Goal: Information Seeking & Learning: Find specific fact

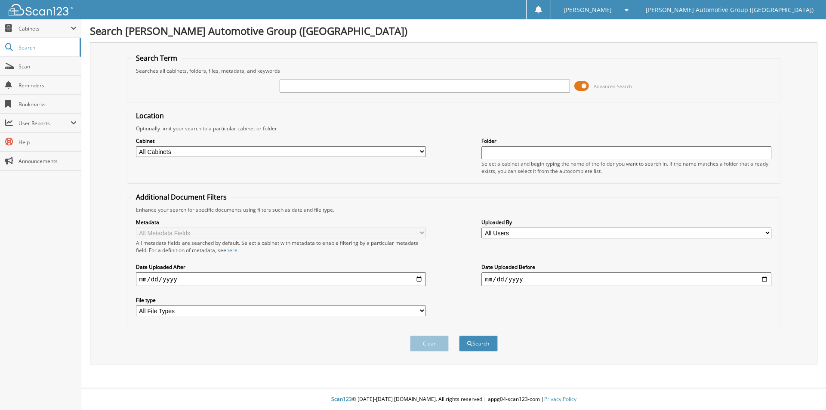
click at [304, 86] on input "text" at bounding box center [425, 86] width 290 height 13
type input "ng371601"
click at [459, 336] on button "Search" at bounding box center [478, 344] width 39 height 16
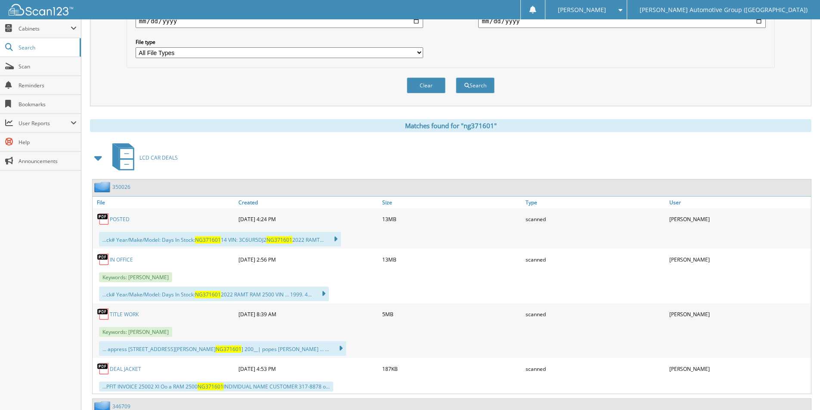
scroll to position [301, 0]
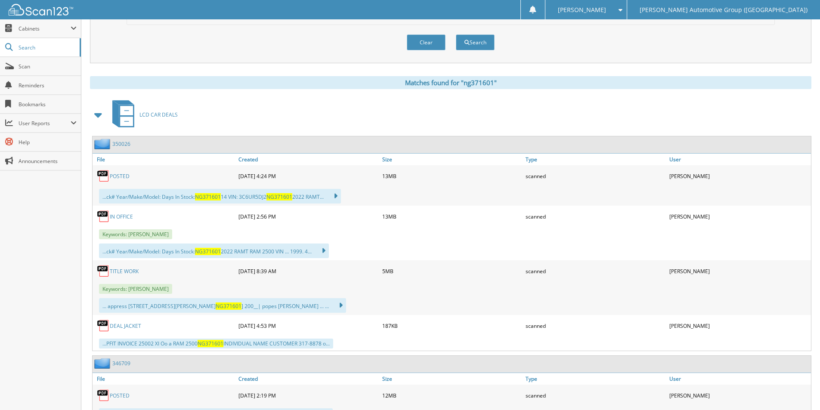
click at [123, 275] on link "TITLE WORK" at bounding box center [124, 271] width 29 height 7
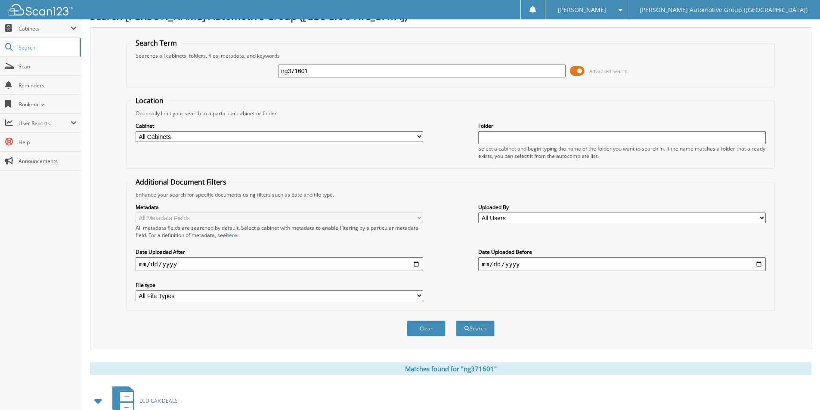
scroll to position [0, 0]
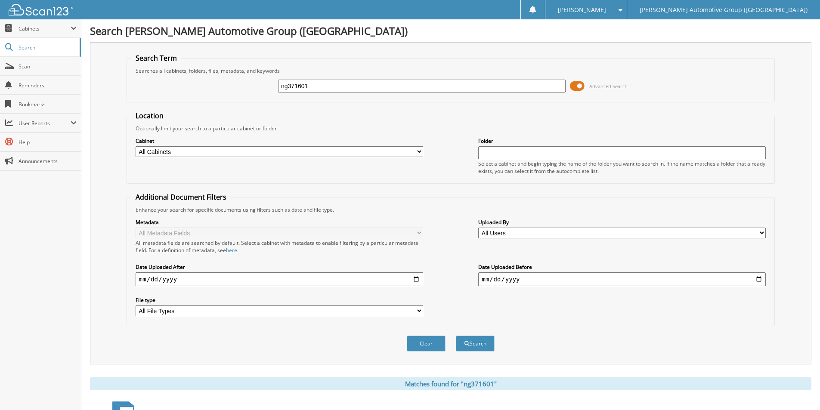
drag, startPoint x: 327, startPoint y: 86, endPoint x: 146, endPoint y: 73, distance: 181.1
click at [156, 78] on div "ng371601 Advanced Search" at bounding box center [450, 85] width 638 height 23
type input "n"
type input "NKE13781"
click at [456, 336] on button "Search" at bounding box center [475, 344] width 39 height 16
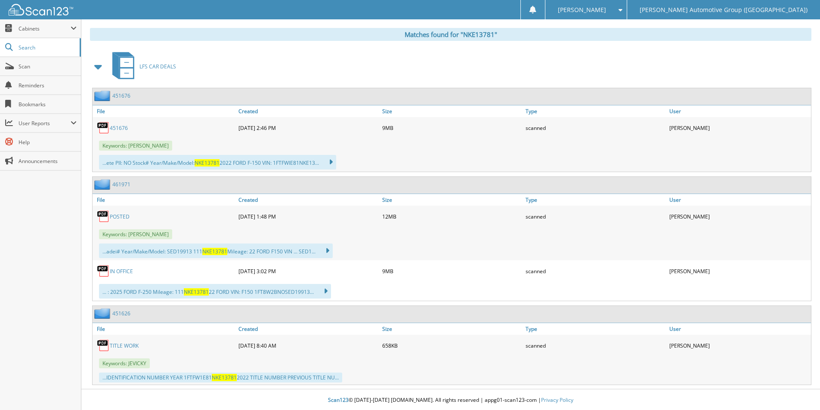
scroll to position [351, 0]
click at [119, 179] on div "461971" at bounding box center [111, 183] width 38 height 11
click at [120, 183] on link "461971" at bounding box center [121, 183] width 18 height 7
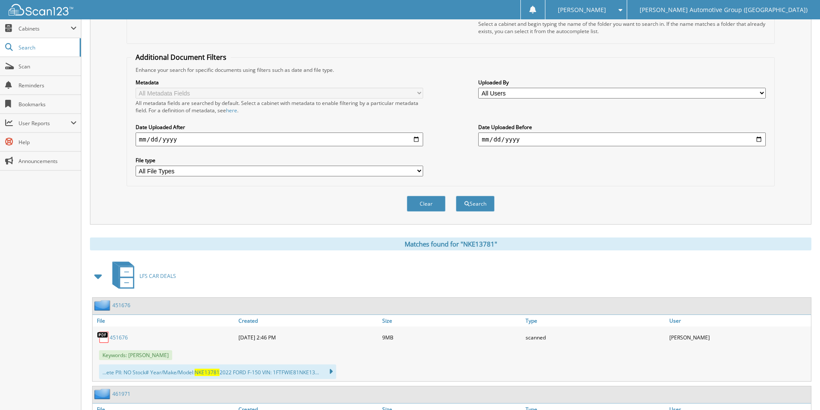
scroll to position [351, 0]
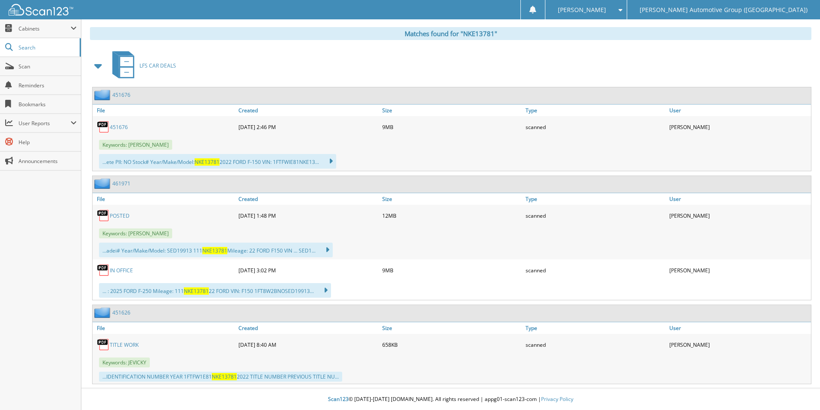
click at [125, 344] on link "TITLE WORK" at bounding box center [124, 344] width 29 height 7
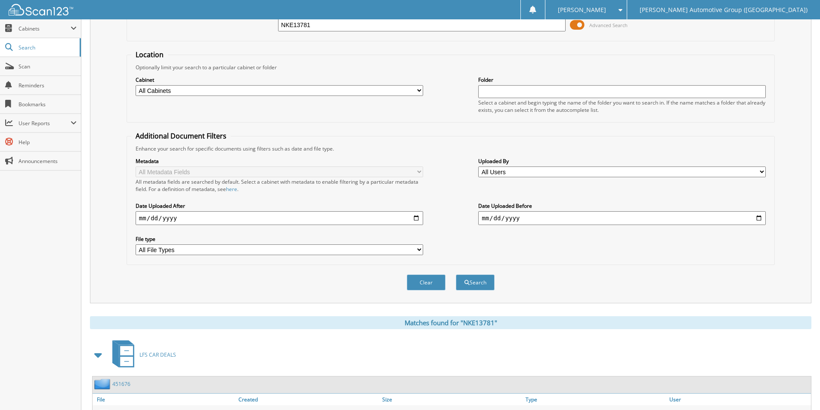
scroll to position [0, 0]
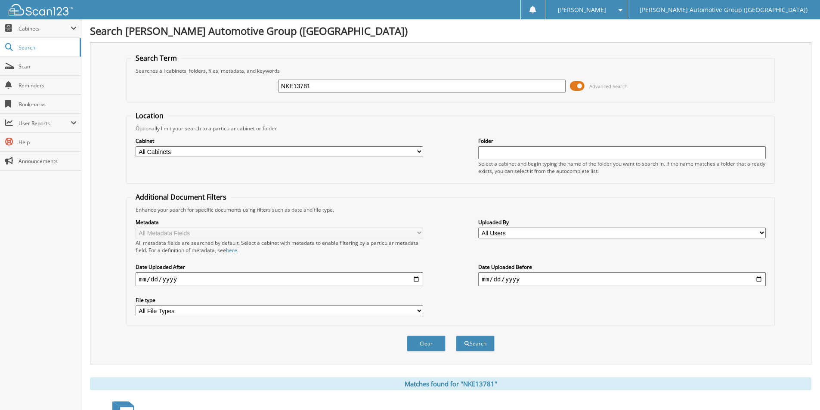
drag, startPoint x: 317, startPoint y: 87, endPoint x: 221, endPoint y: 84, distance: 95.6
click at [221, 84] on div "NKE13781 Advanced Search" at bounding box center [450, 85] width 638 height 23
paste input "462572"
type input "462572"
click at [486, 344] on button "Search" at bounding box center [475, 344] width 39 height 16
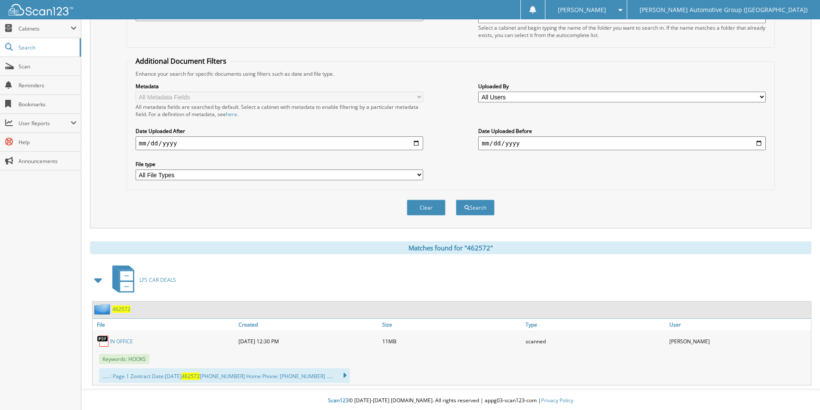
scroll to position [138, 0]
click at [116, 305] on span "462572" at bounding box center [121, 307] width 18 height 7
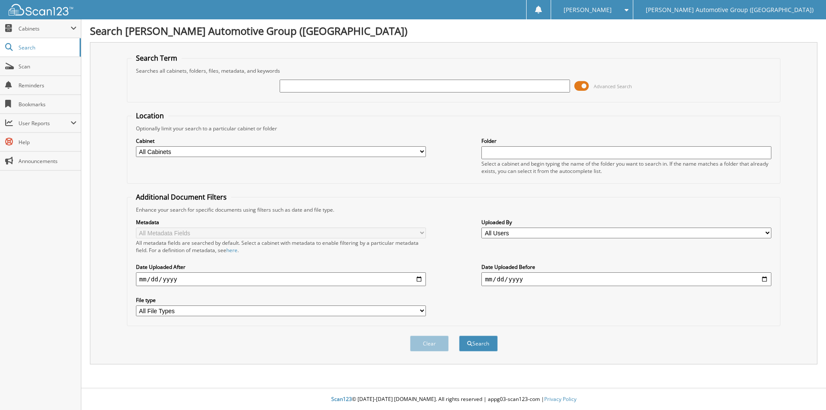
click at [330, 86] on input "text" at bounding box center [425, 86] width 290 height 13
type input "DUC70604"
click at [459, 336] on button "Search" at bounding box center [478, 344] width 39 height 16
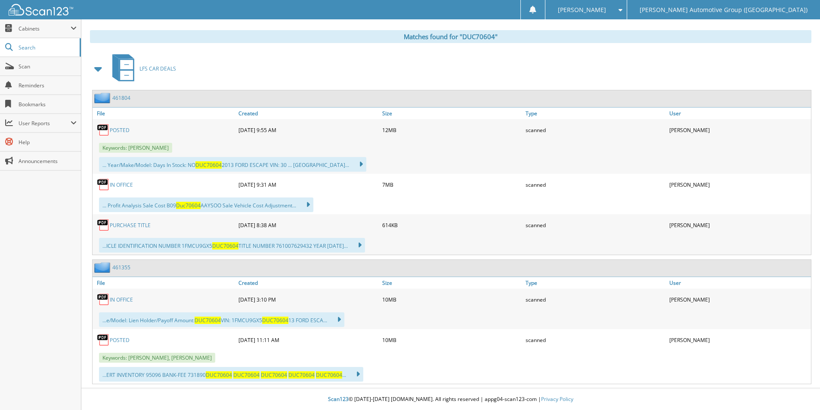
scroll to position [348, 0]
click at [125, 266] on link "461355" at bounding box center [121, 267] width 18 height 7
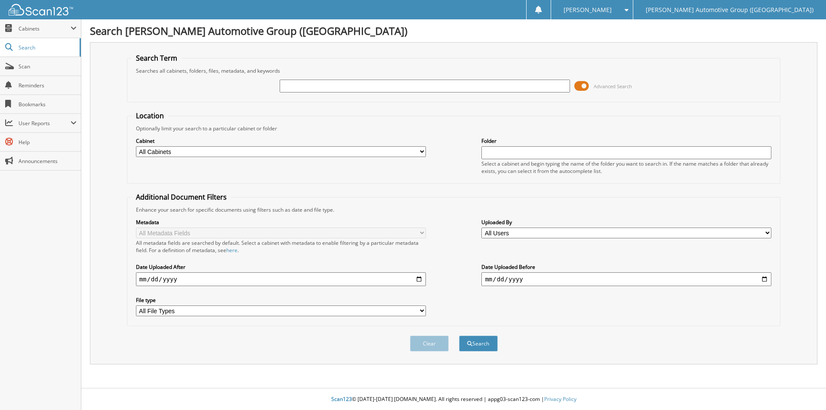
click at [315, 85] on input "text" at bounding box center [425, 86] width 290 height 13
type input "jg362178"
click at [459, 336] on button "Search" at bounding box center [478, 344] width 39 height 16
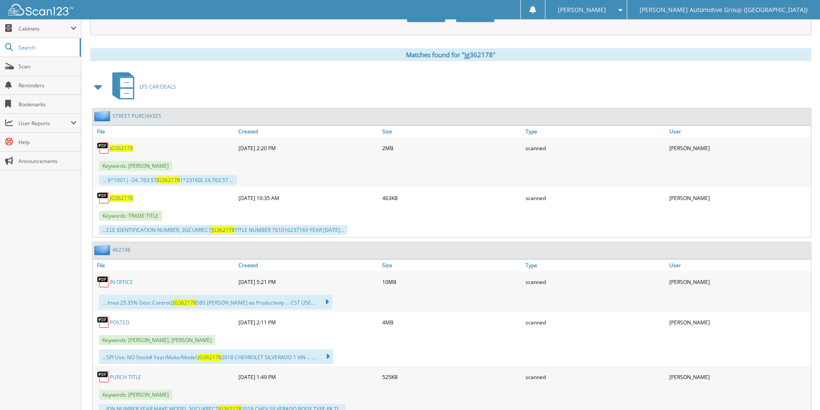
scroll to position [344, 0]
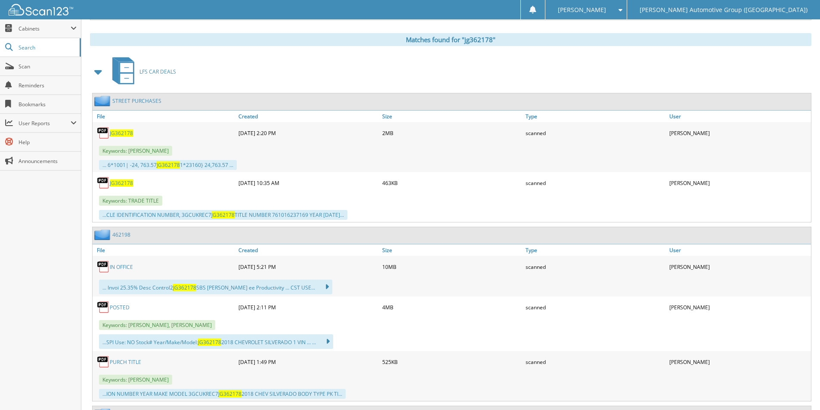
click at [117, 183] on span "JG362178" at bounding box center [121, 182] width 23 height 7
click at [39, 41] on link "Search" at bounding box center [40, 47] width 81 height 18
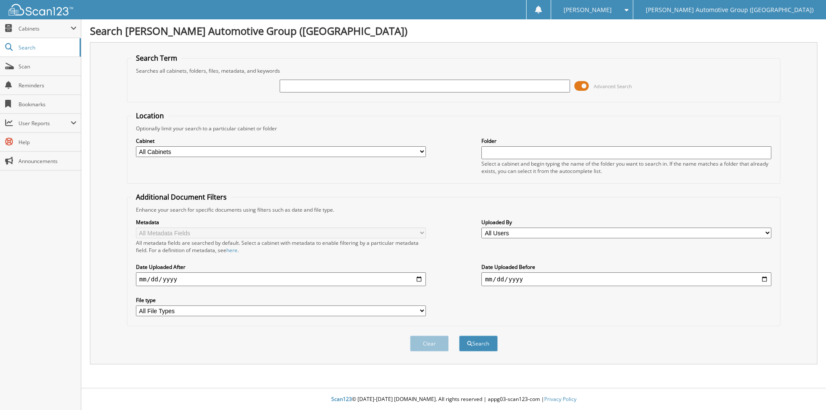
click at [312, 84] on input "text" at bounding box center [425, 86] width 290 height 13
type input "nw156840"
click at [459, 336] on button "Search" at bounding box center [478, 344] width 39 height 16
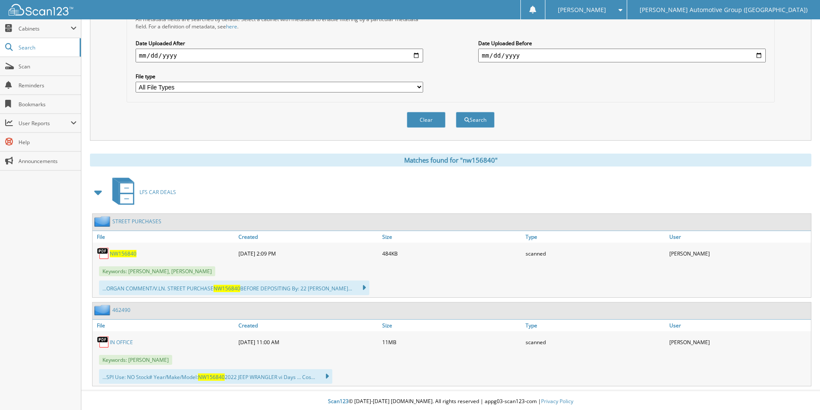
scroll to position [226, 0]
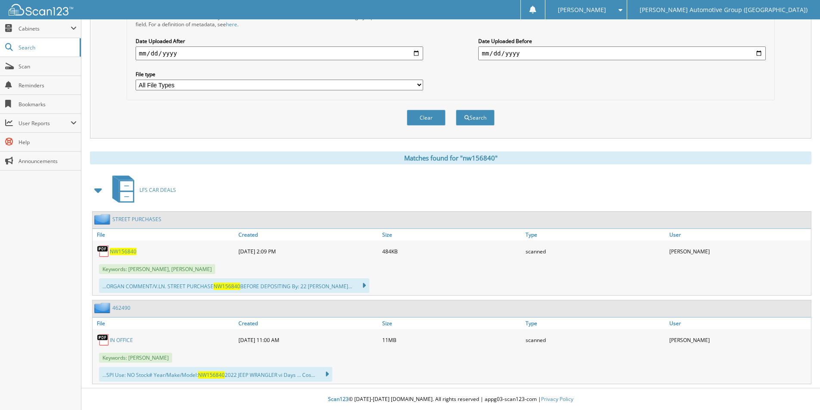
click at [125, 251] on span "NW156840" at bounding box center [123, 251] width 27 height 7
click at [121, 308] on link "462490" at bounding box center [121, 307] width 18 height 7
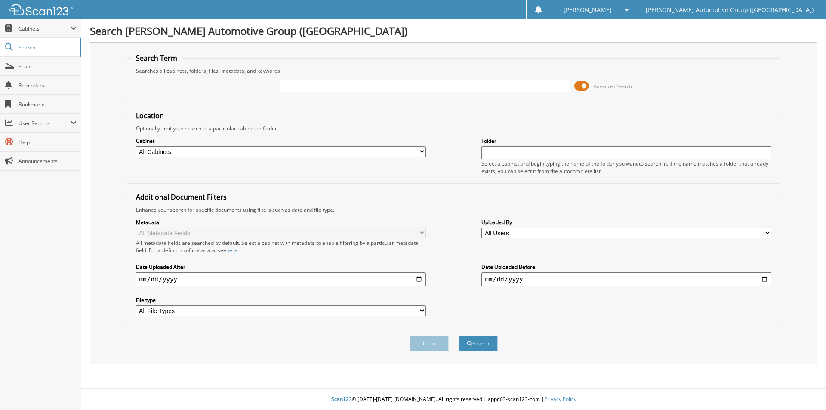
click at [305, 86] on input "text" at bounding box center [425, 86] width 290 height 13
type input "LEA88422"
click at [459, 336] on button "Search" at bounding box center [478, 344] width 39 height 16
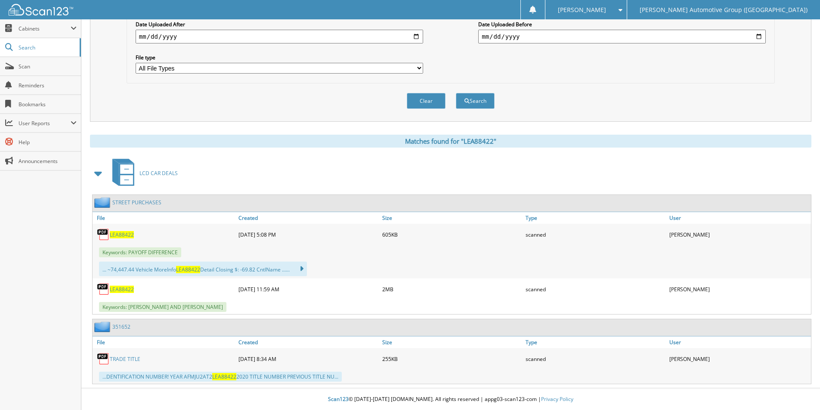
scroll to position [243, 0]
click at [119, 289] on span "LEA88422" at bounding box center [122, 289] width 24 height 7
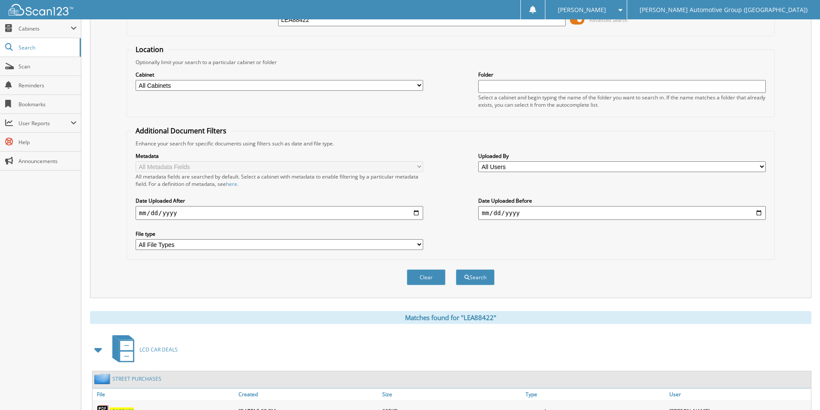
scroll to position [0, 0]
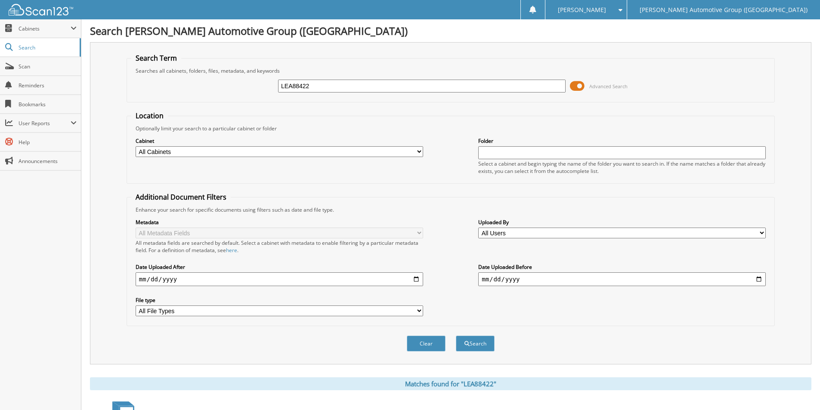
drag, startPoint x: 321, startPoint y: 85, endPoint x: 212, endPoint y: 76, distance: 109.2
click at [212, 75] on div "LEA88422 Advanced Search" at bounding box center [450, 85] width 638 height 23
type input "LX180575"
click at [456, 336] on button "Search" at bounding box center [475, 344] width 39 height 16
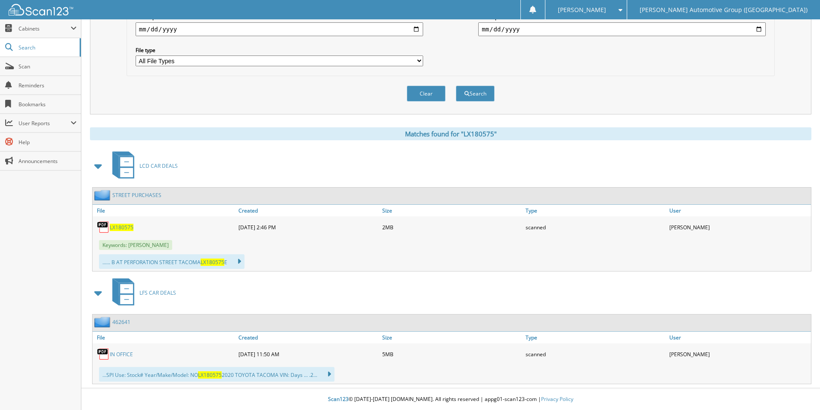
click at [120, 225] on span "LX180575" at bounding box center [122, 227] width 24 height 7
click at [219, 79] on div "Clear Search" at bounding box center [450, 93] width 648 height 35
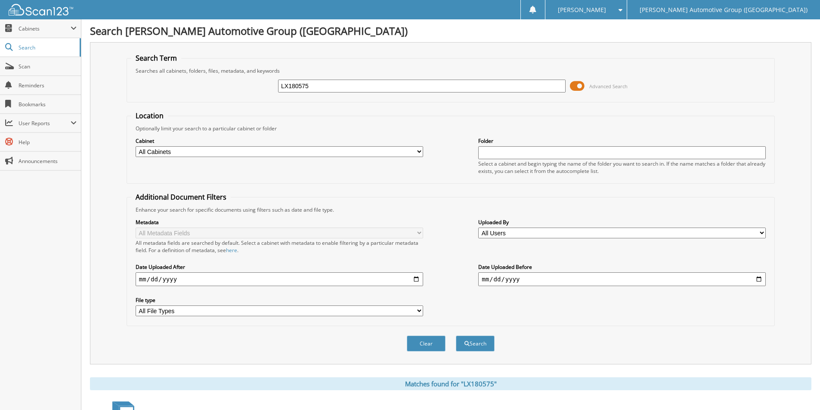
drag, startPoint x: 309, startPoint y: 87, endPoint x: 292, endPoint y: 94, distance: 18.4
click at [263, 84] on div "LX180575 Advanced Search" at bounding box center [450, 85] width 638 height 23
paste input "HS86178"
drag, startPoint x: 228, startPoint y: 91, endPoint x: 216, endPoint y: 90, distance: 11.6
click at [216, 91] on div "HS861785 Advanced Search" at bounding box center [450, 85] width 638 height 23
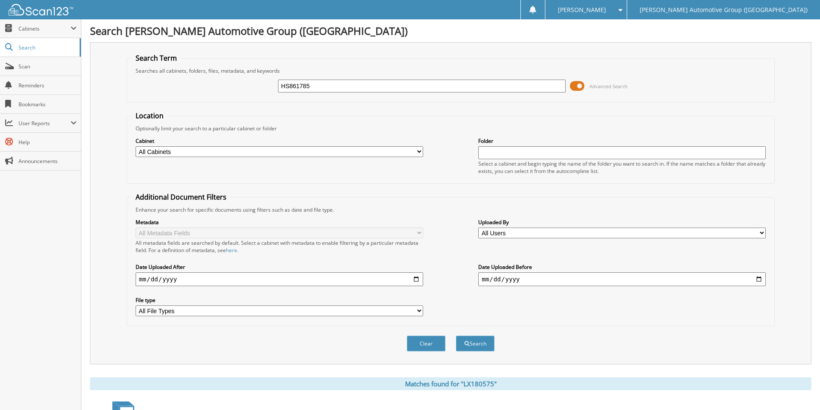
paste input "5432507"
drag, startPoint x: 220, startPoint y: 92, endPoint x: 206, endPoint y: 81, distance: 18.1
click at [211, 86] on div "H5432507 Advanced Search" at bounding box center [450, 85] width 638 height 23
type input "FW398655"
click at [456, 336] on button "Search" at bounding box center [475, 344] width 39 height 16
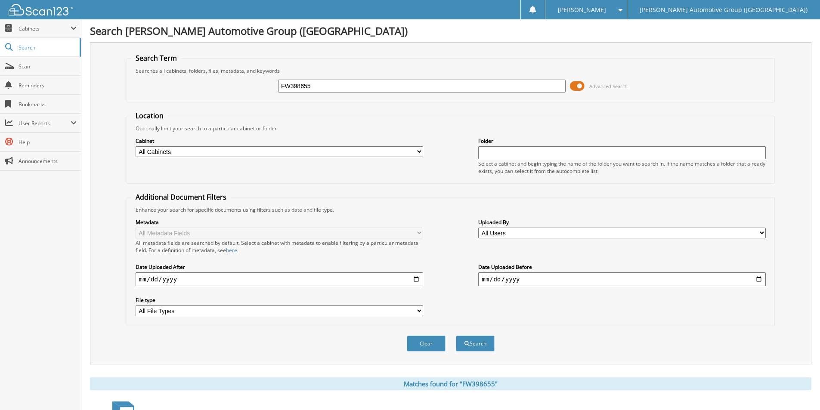
drag, startPoint x: 313, startPoint y: 84, endPoint x: 177, endPoint y: 100, distance: 137.3
click at [180, 100] on fieldset "Search Term Searches all cabinets, folders, files, metadata, and keywords FW398…" at bounding box center [450, 77] width 648 height 49
type input "351727"
click at [456, 336] on button "Search" at bounding box center [475, 344] width 39 height 16
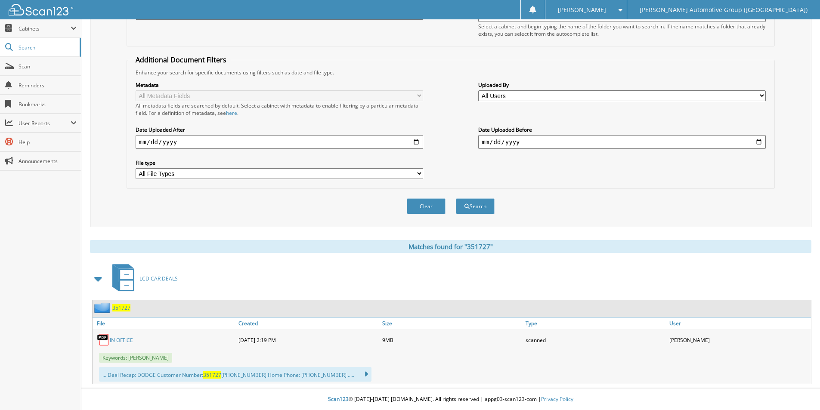
click at [120, 307] on span "351727" at bounding box center [121, 307] width 18 height 7
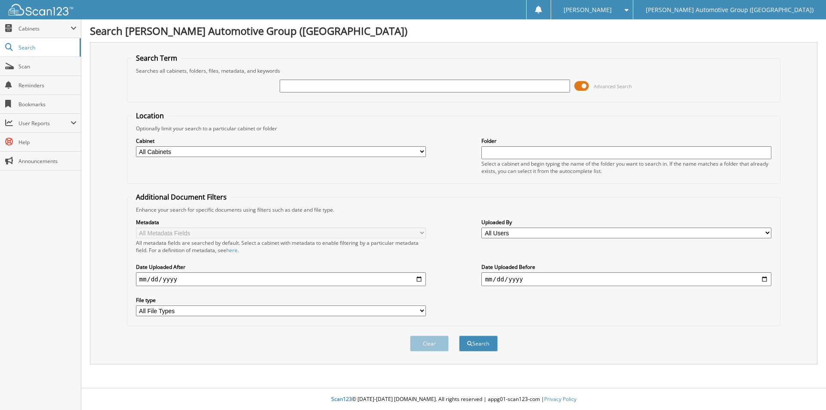
click at [342, 83] on input "text" at bounding box center [425, 86] width 290 height 13
type input "461103"
click at [481, 342] on button "Search" at bounding box center [478, 344] width 39 height 16
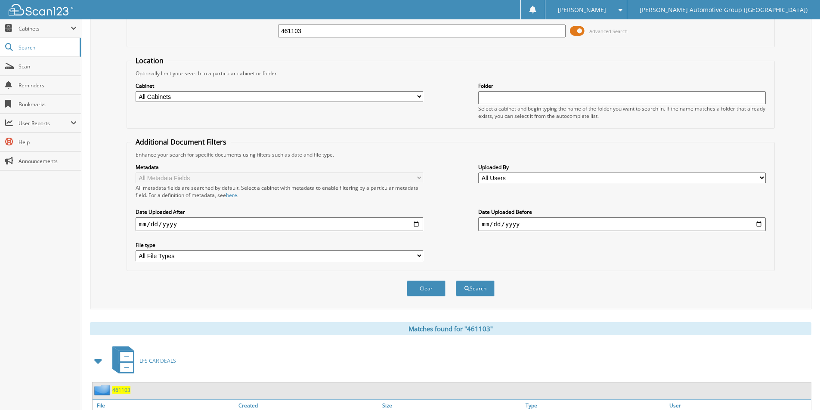
scroll to position [193, 0]
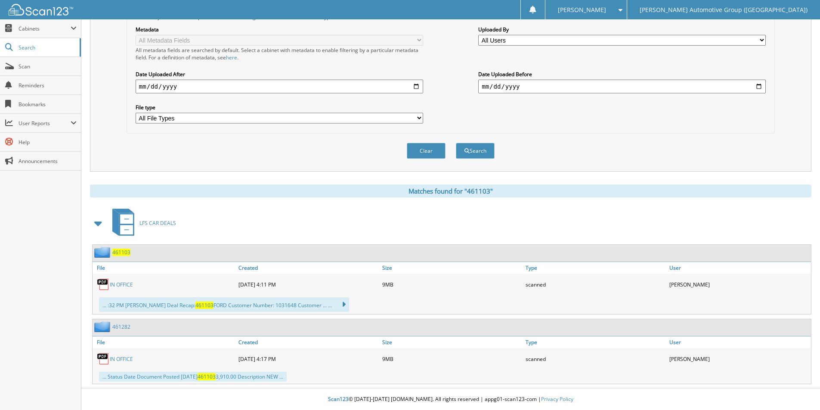
click at [125, 253] on span "461103" at bounding box center [121, 252] width 18 height 7
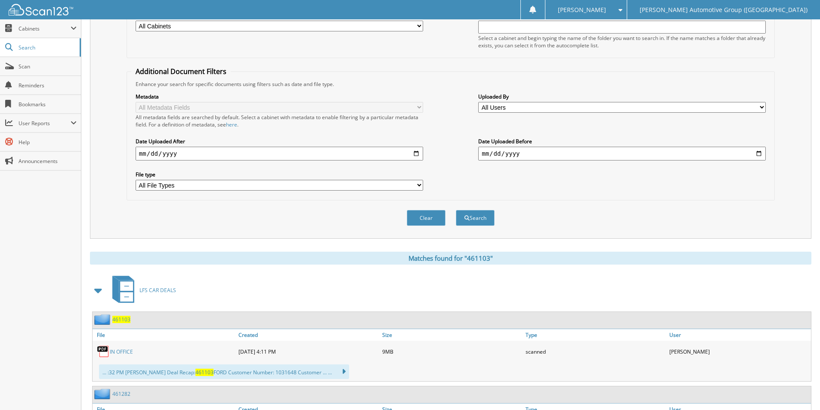
scroll to position [193, 0]
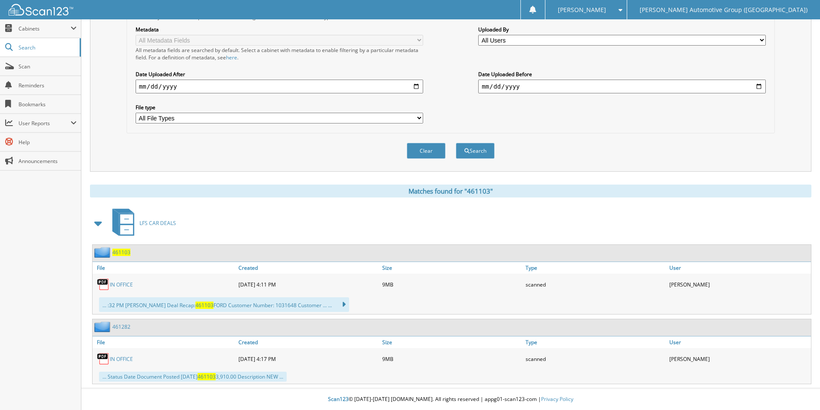
click at [122, 326] on link "461282" at bounding box center [121, 326] width 18 height 7
